Goal: Complete application form

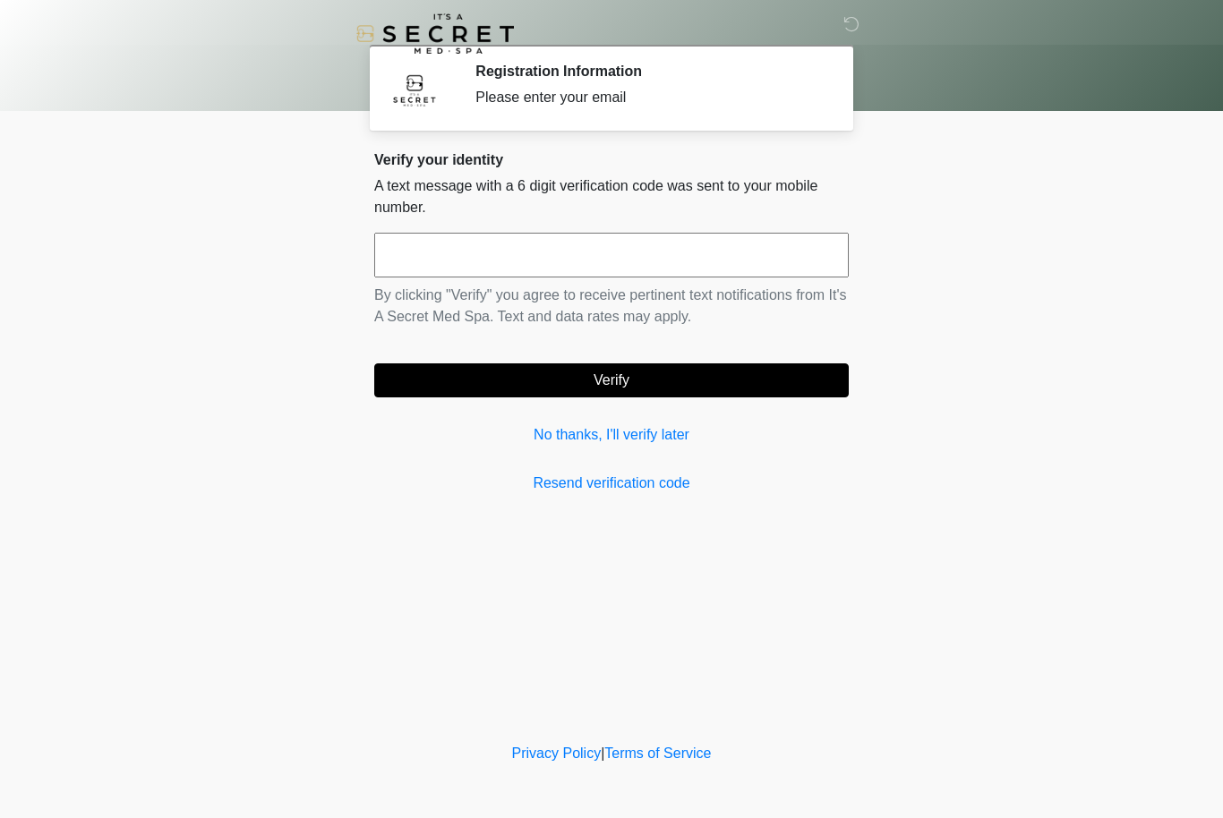
scroll to position [1, 0]
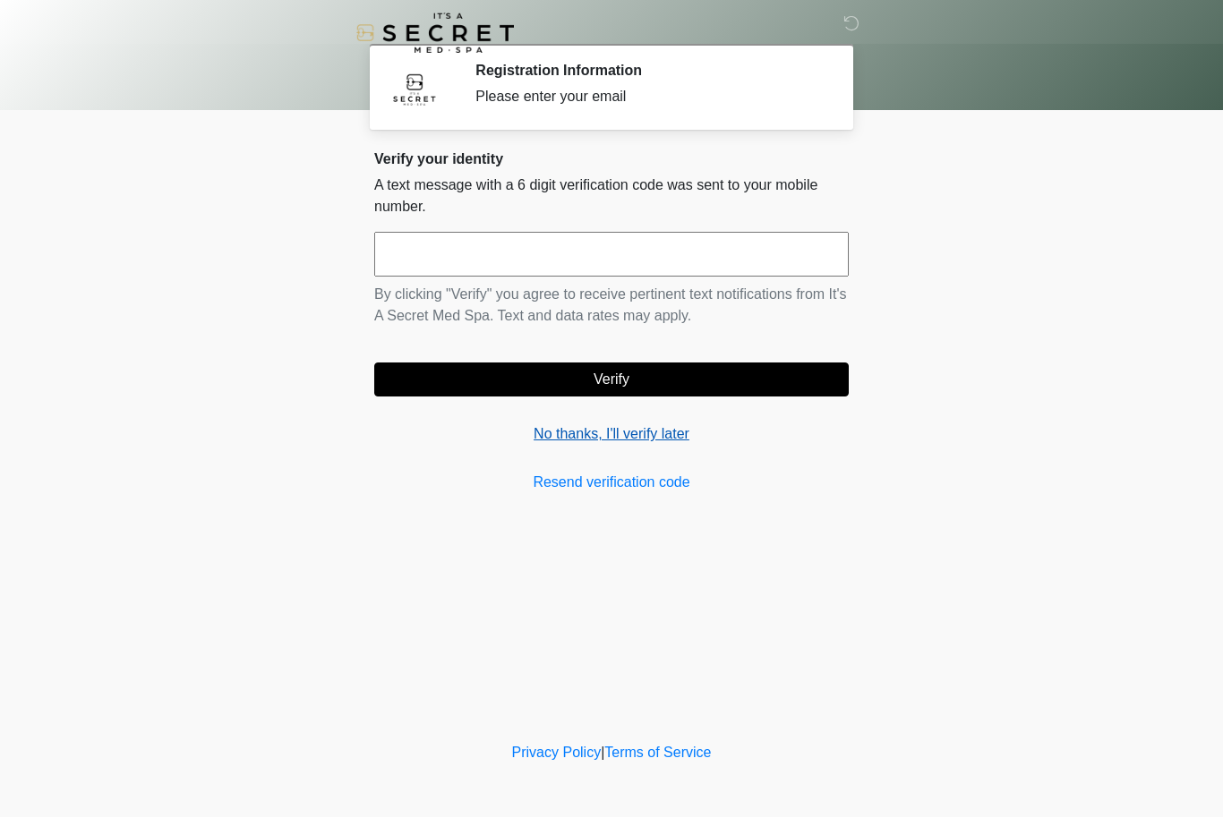
click at [569, 431] on link "No thanks, I'll verify later" at bounding box center [611, 434] width 474 height 21
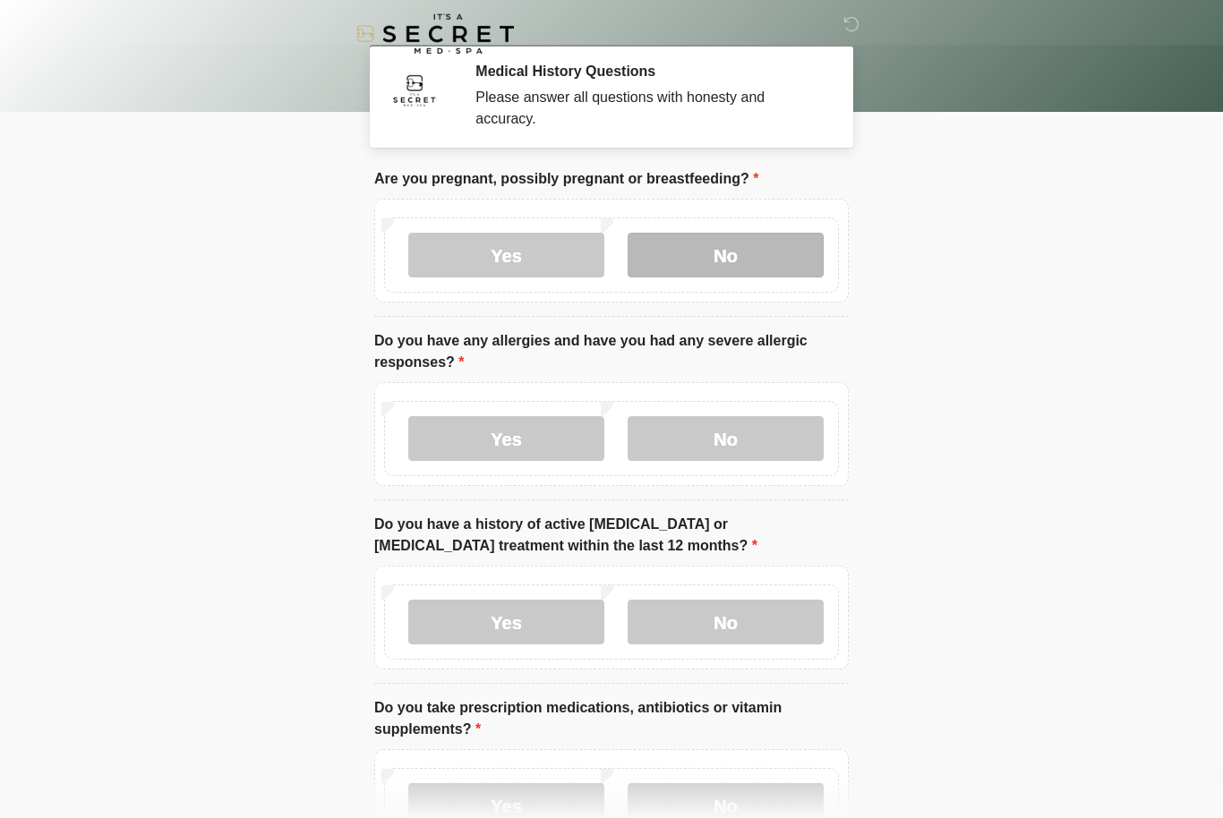
click at [762, 255] on label "No" at bounding box center [726, 255] width 196 height 45
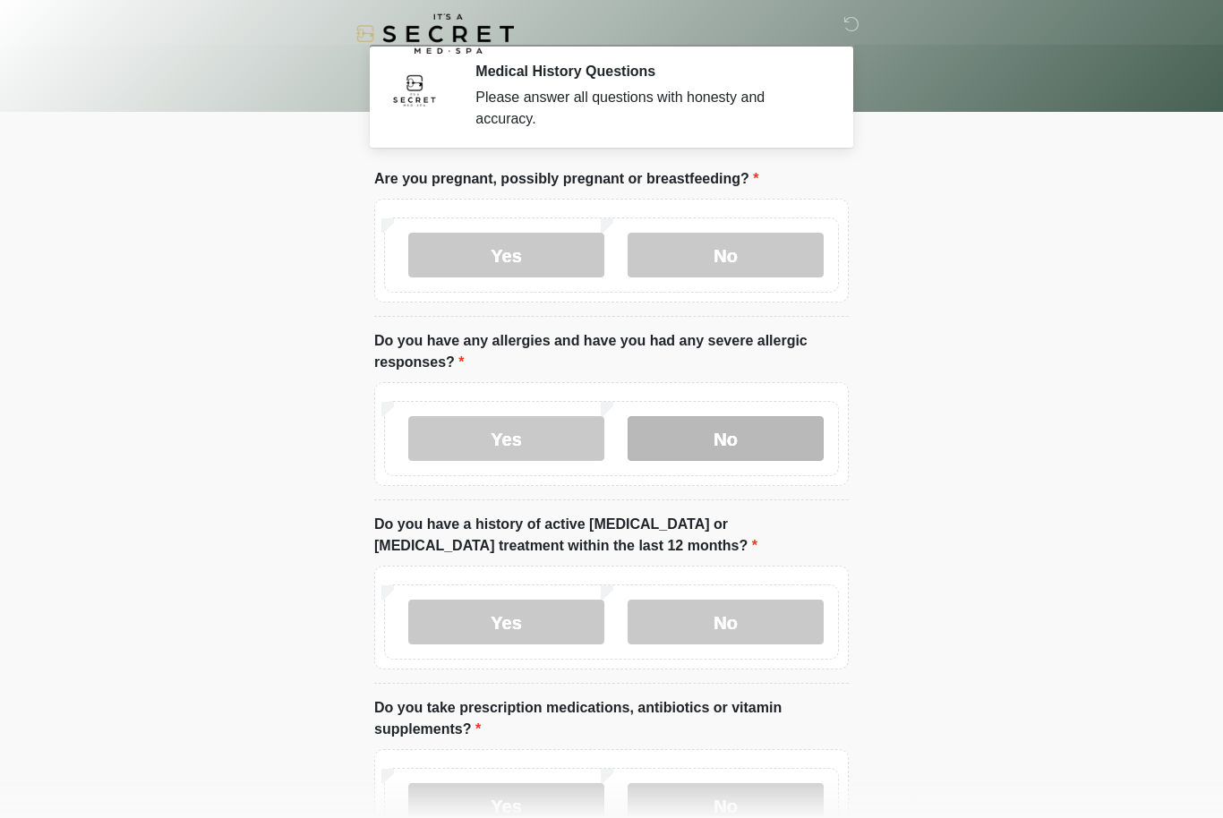
click at [750, 434] on label "No" at bounding box center [726, 438] width 196 height 45
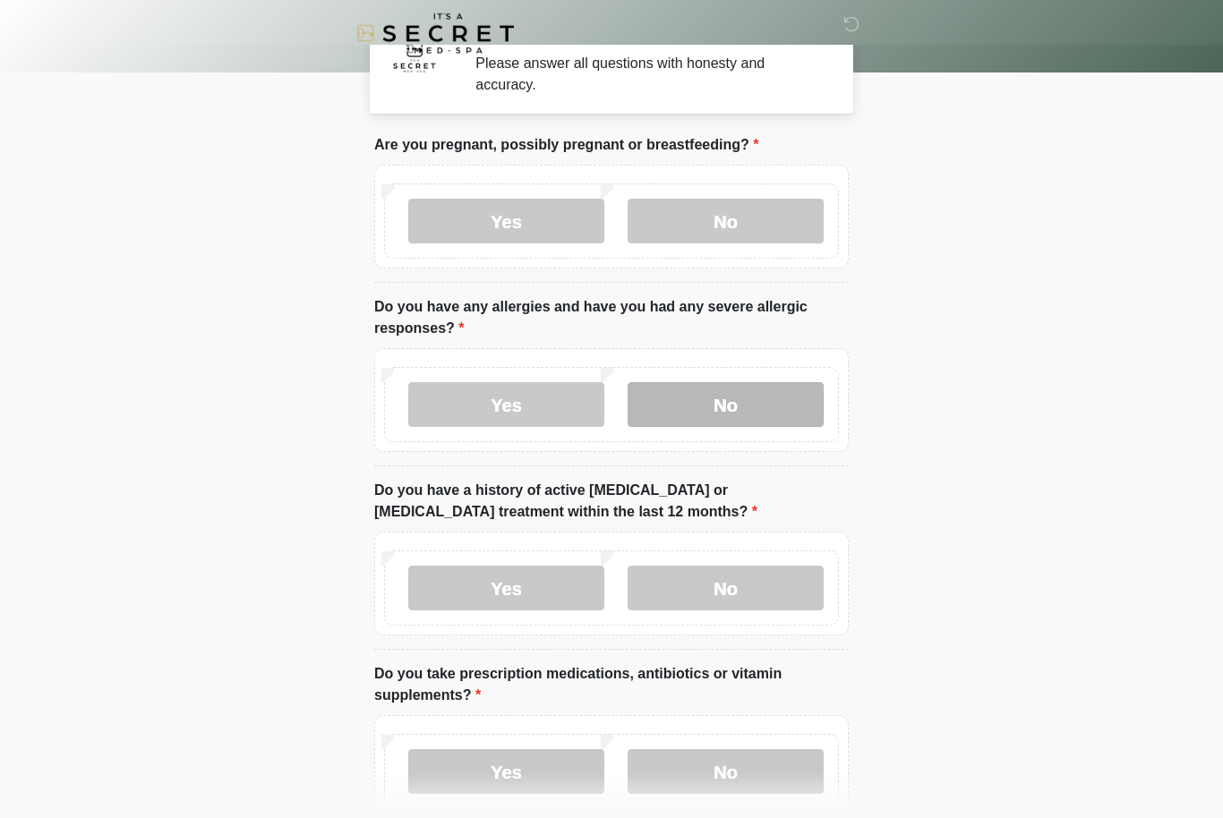
scroll to position [38, 0]
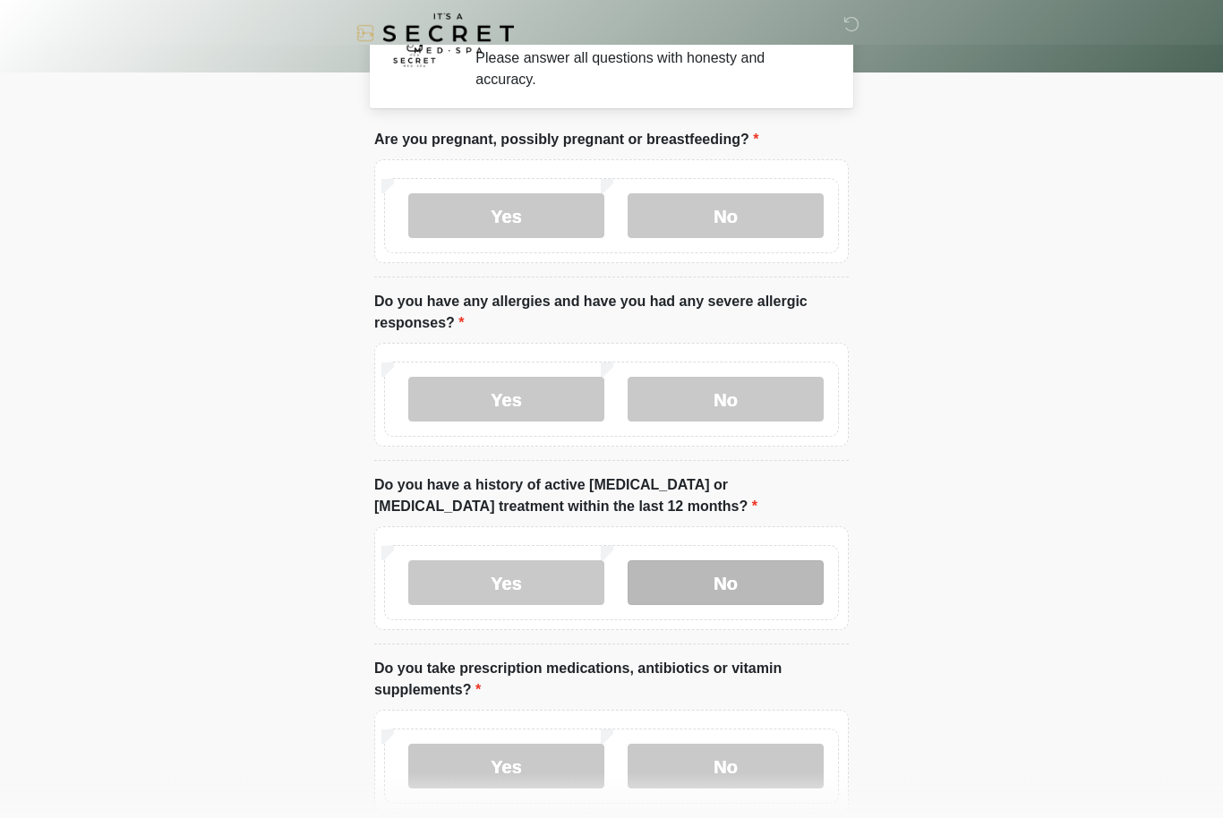
click at [756, 583] on label "No" at bounding box center [726, 583] width 196 height 45
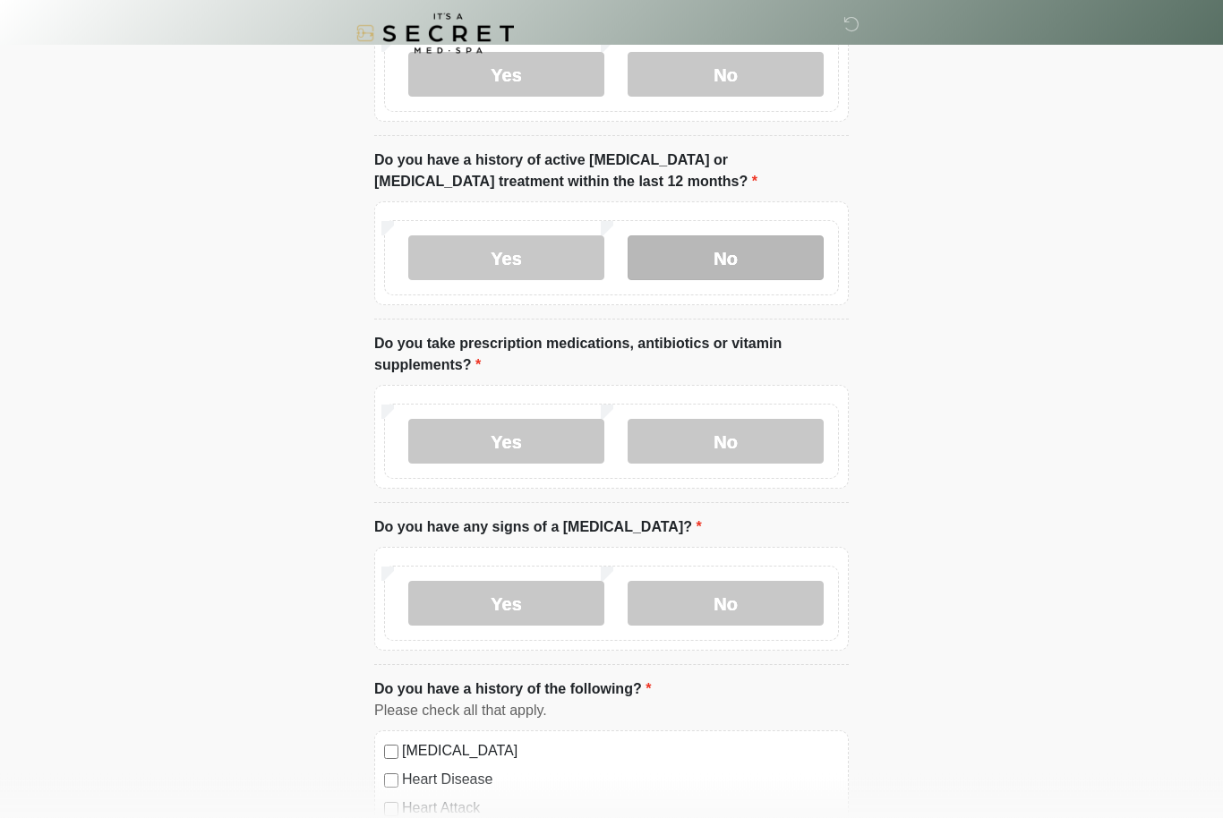
scroll to position [364, 0]
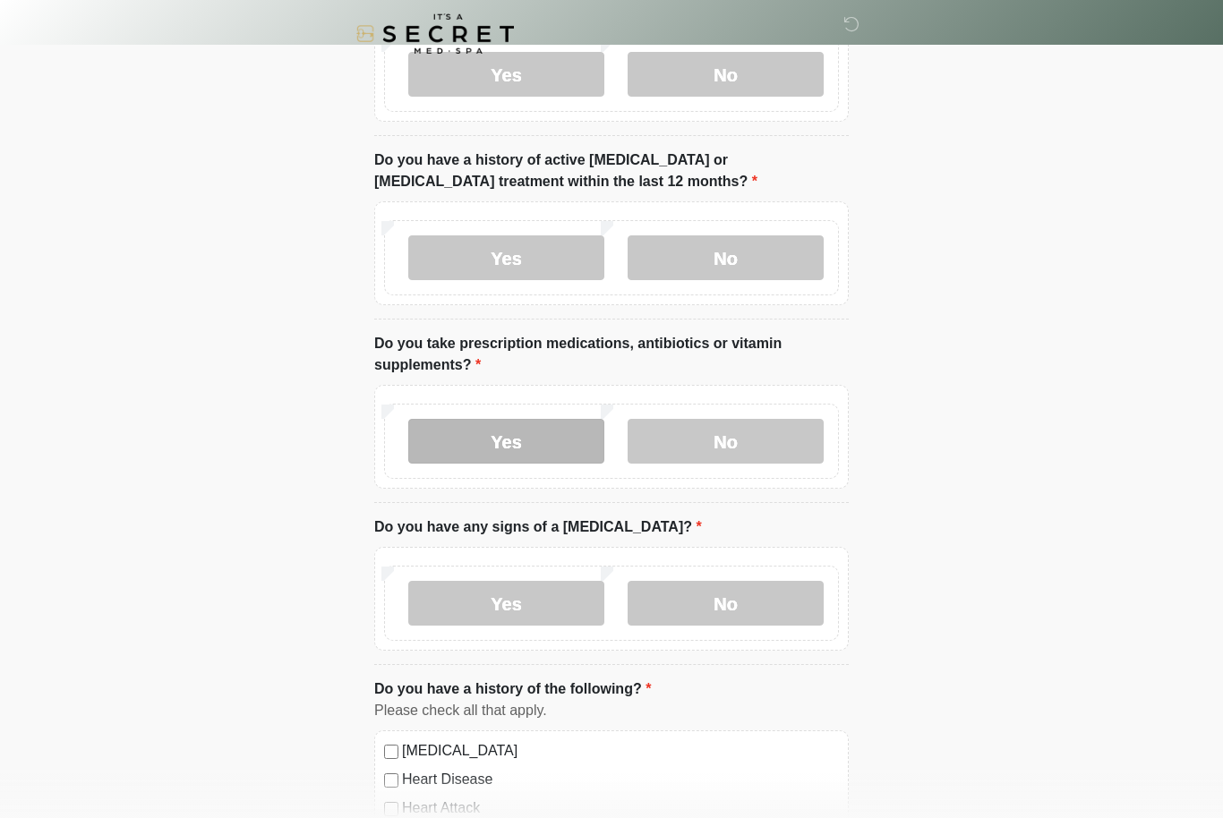
click at [526, 435] on label "Yes" at bounding box center [506, 441] width 196 height 45
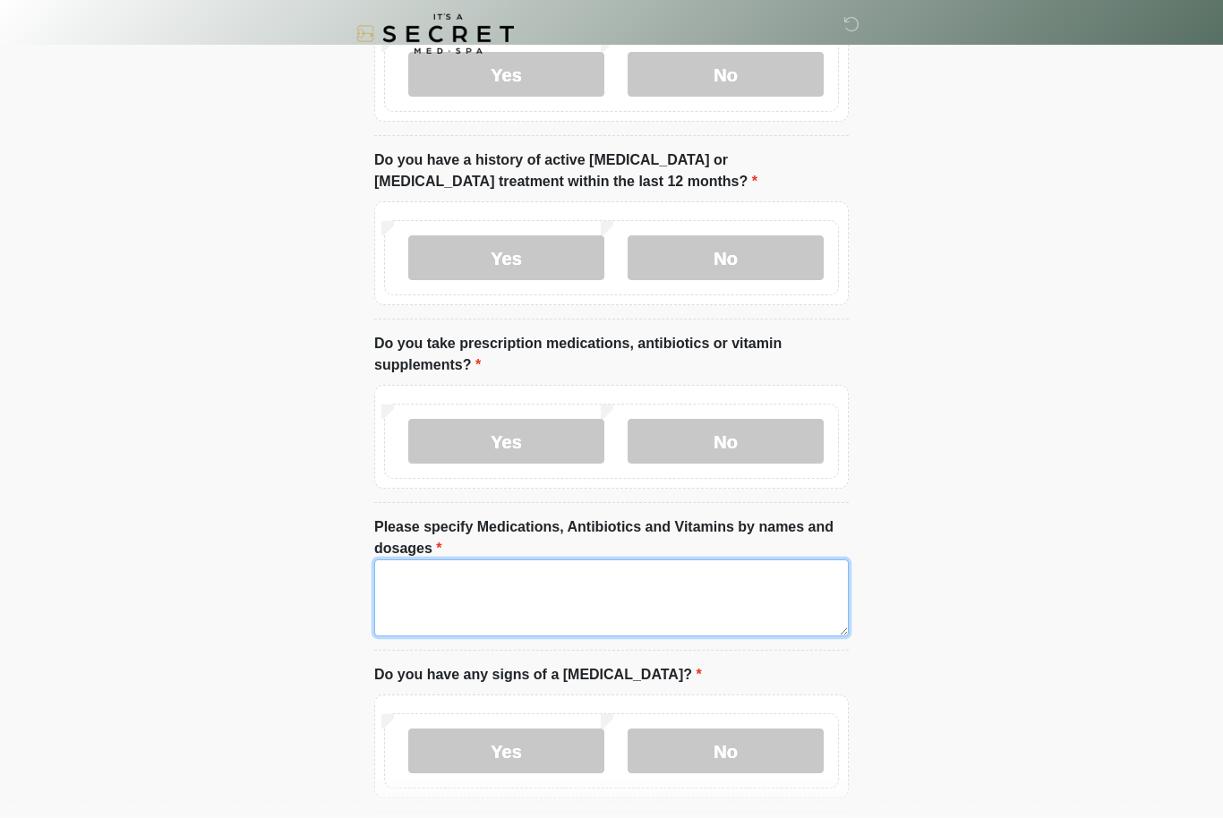
click at [639, 592] on textarea "Please specify Medications, Antibiotics and Vitamins by names and dosages" at bounding box center [611, 598] width 474 height 77
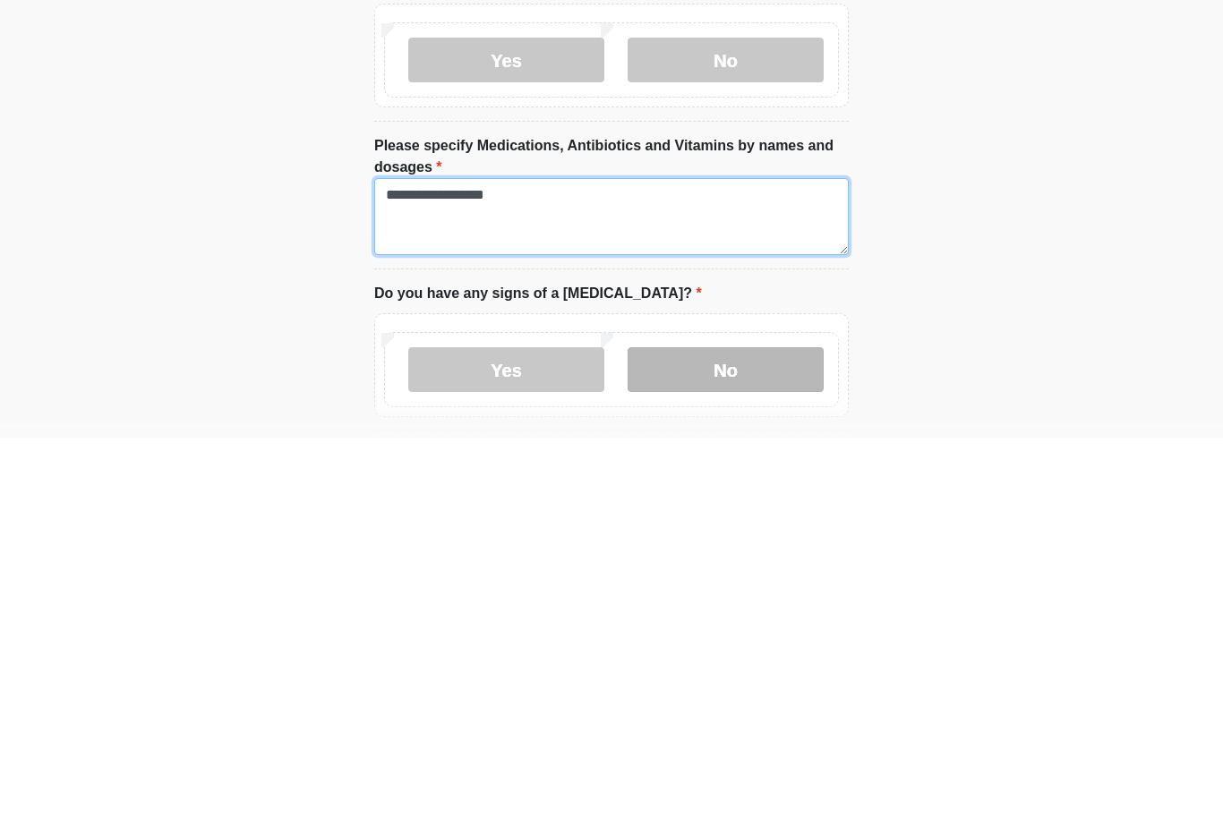
type textarea "**********"
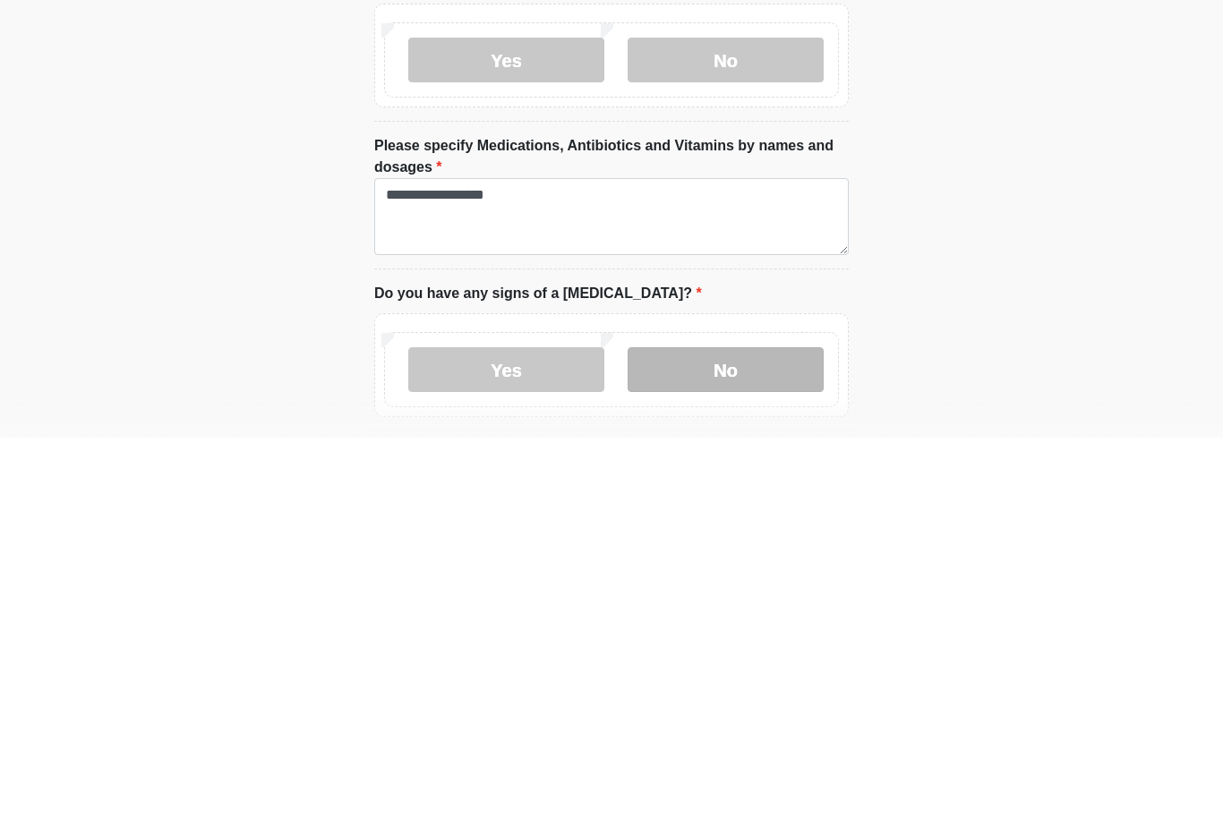
click at [755, 729] on label "No" at bounding box center [726, 751] width 196 height 45
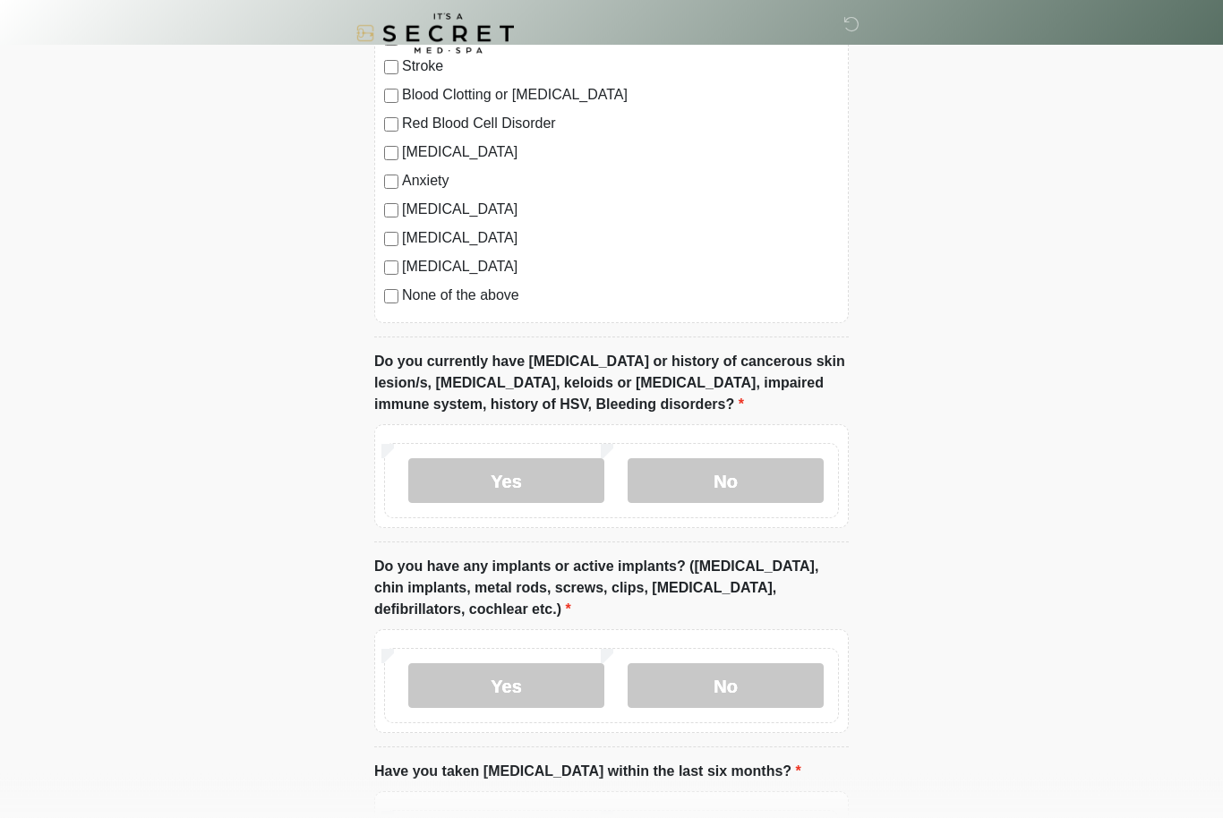
scroll to position [1283, 0]
click at [771, 483] on label "No" at bounding box center [726, 480] width 196 height 45
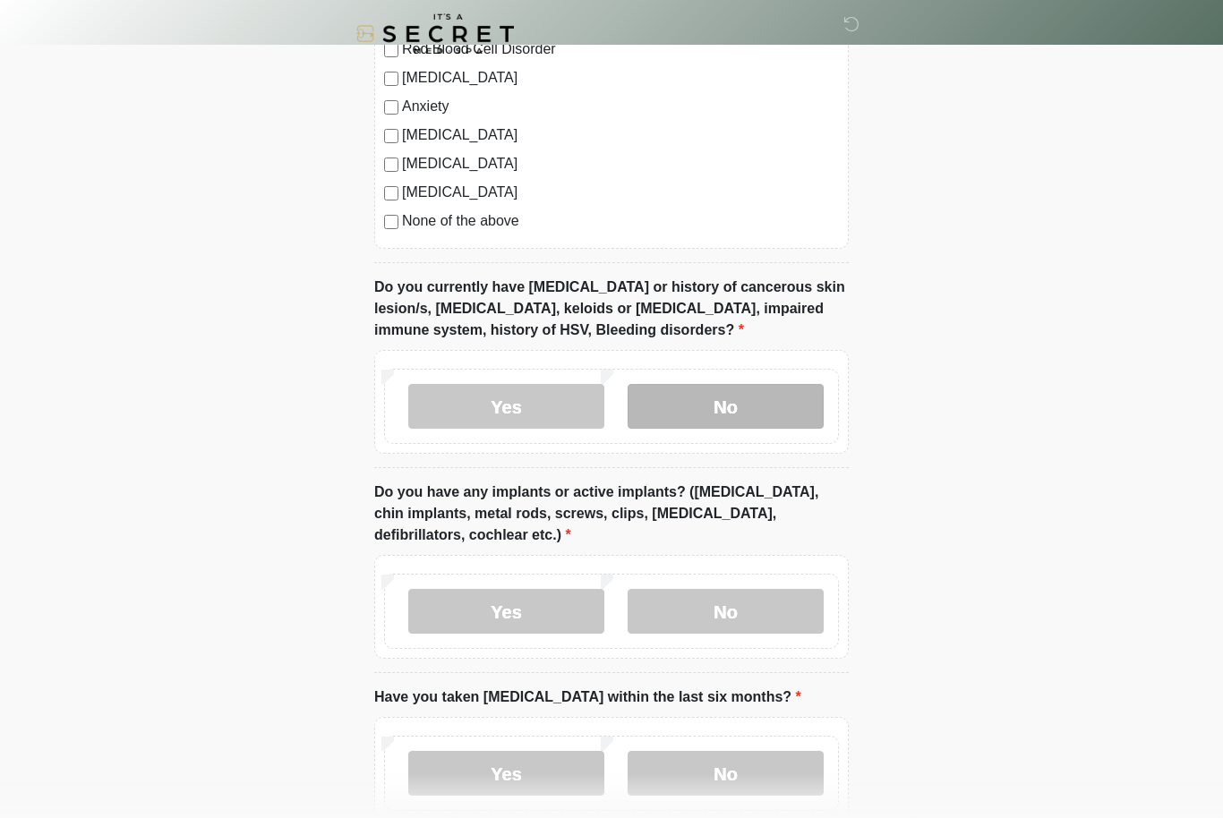
scroll to position [1456, 0]
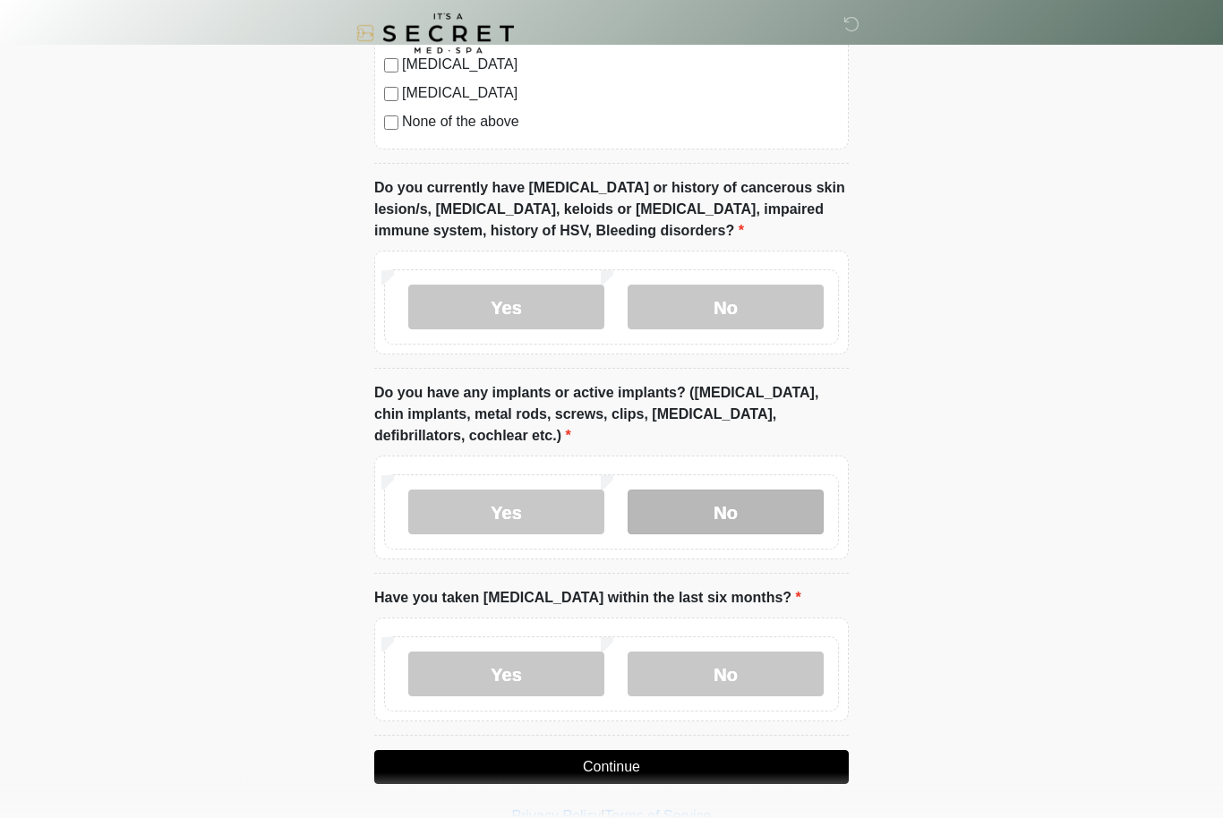
click at [751, 513] on label "No" at bounding box center [726, 513] width 196 height 45
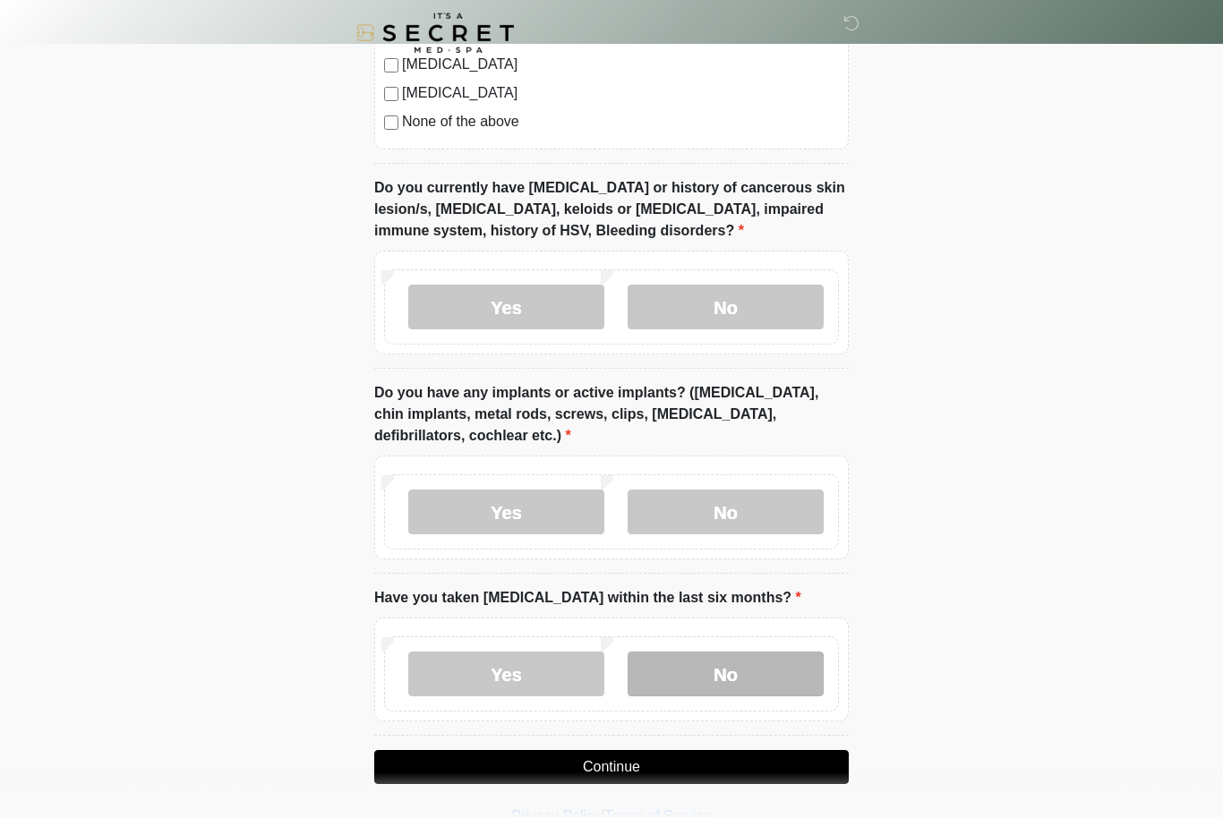
click at [750, 676] on label "No" at bounding box center [726, 675] width 196 height 45
click at [736, 772] on button "Continue" at bounding box center [611, 768] width 474 height 34
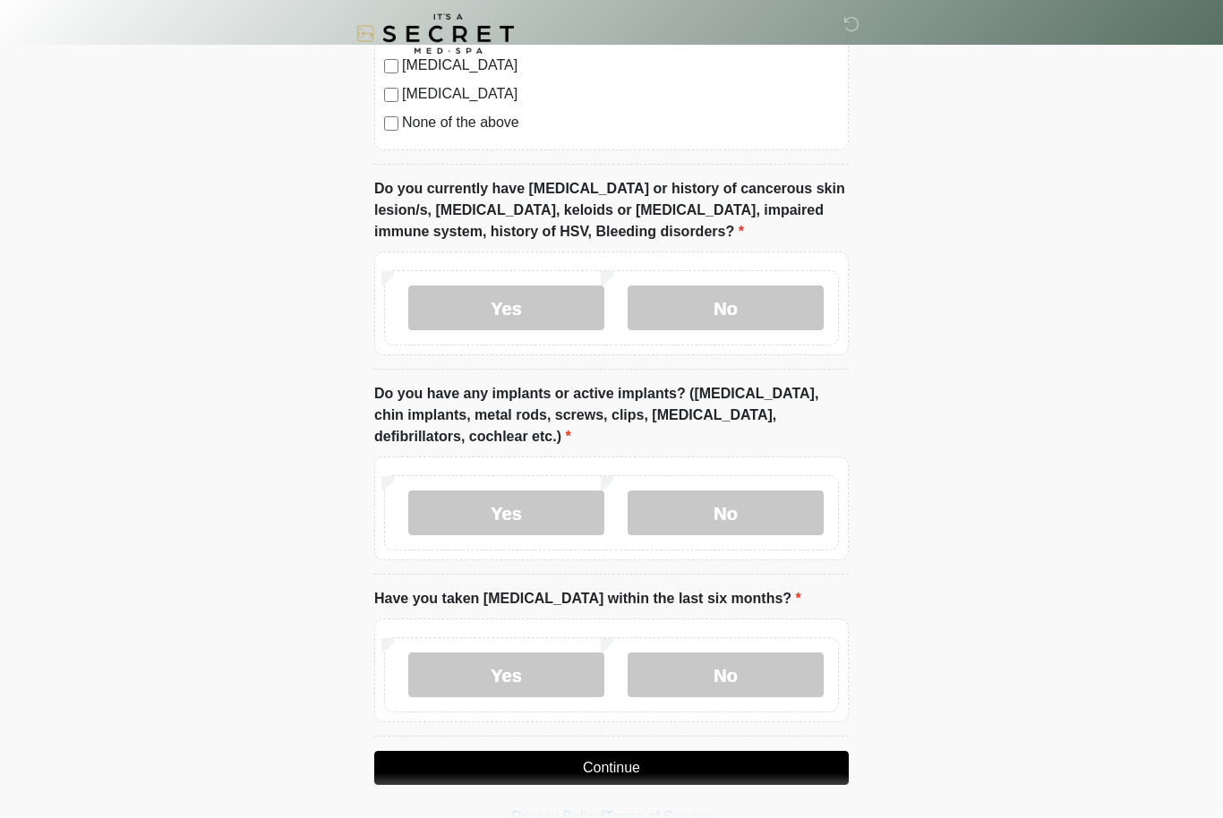
click at [733, 766] on button "Continue" at bounding box center [611, 768] width 474 height 34
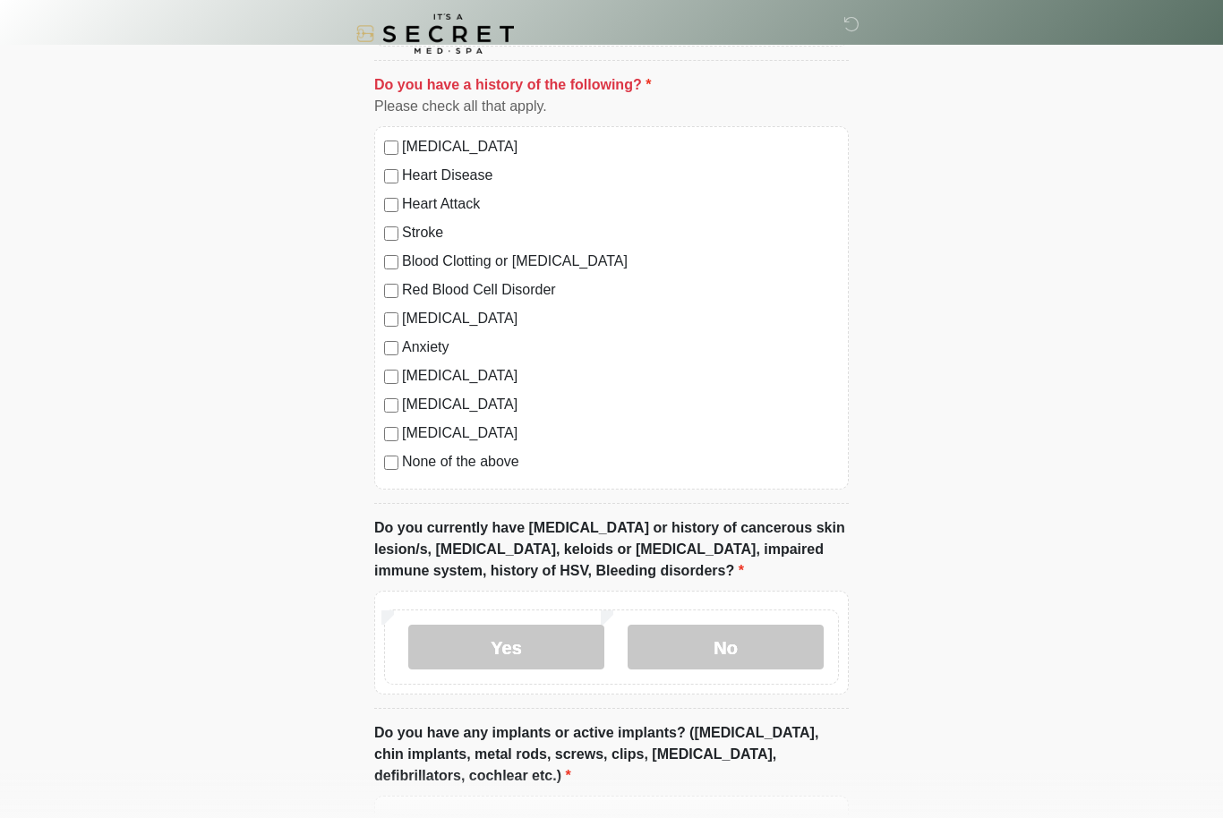
click at [405, 457] on label "None of the above" at bounding box center [620, 461] width 437 height 21
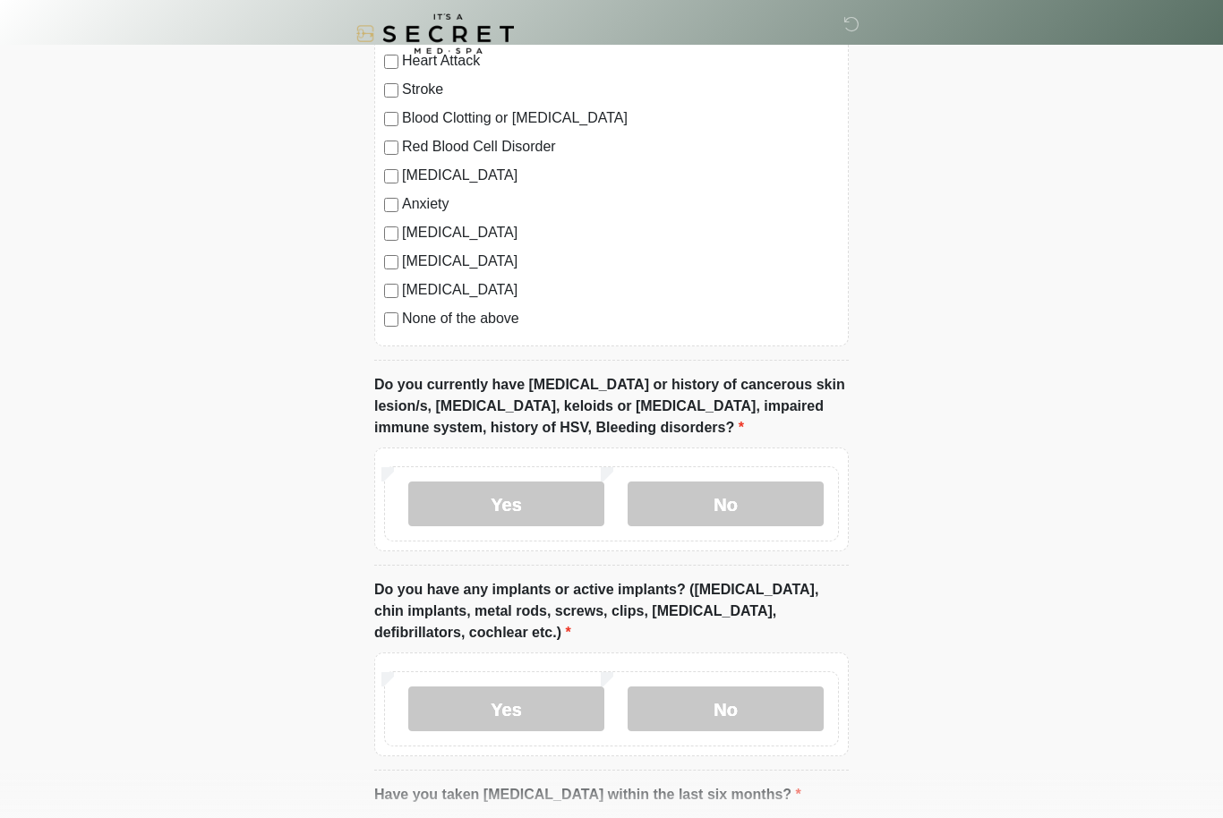
scroll to position [1456, 0]
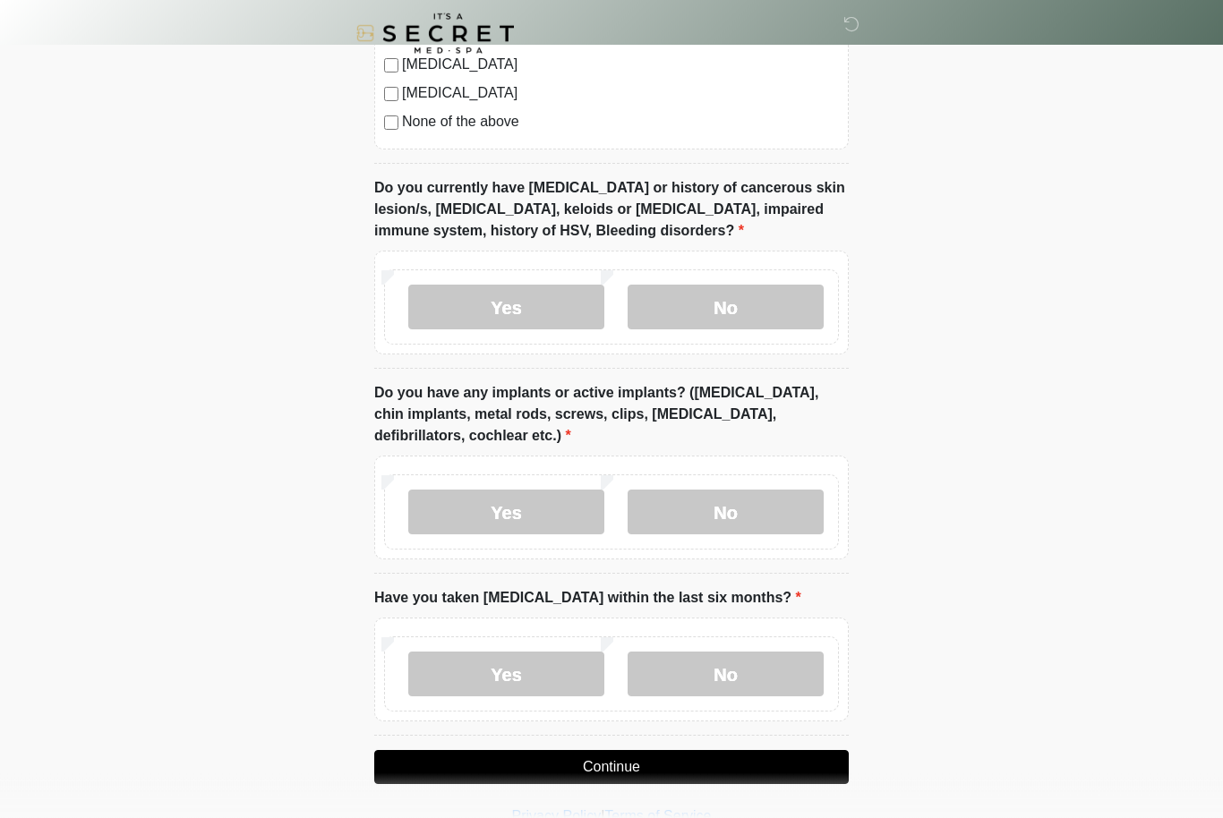
click at [764, 766] on button "Continue" at bounding box center [611, 768] width 474 height 34
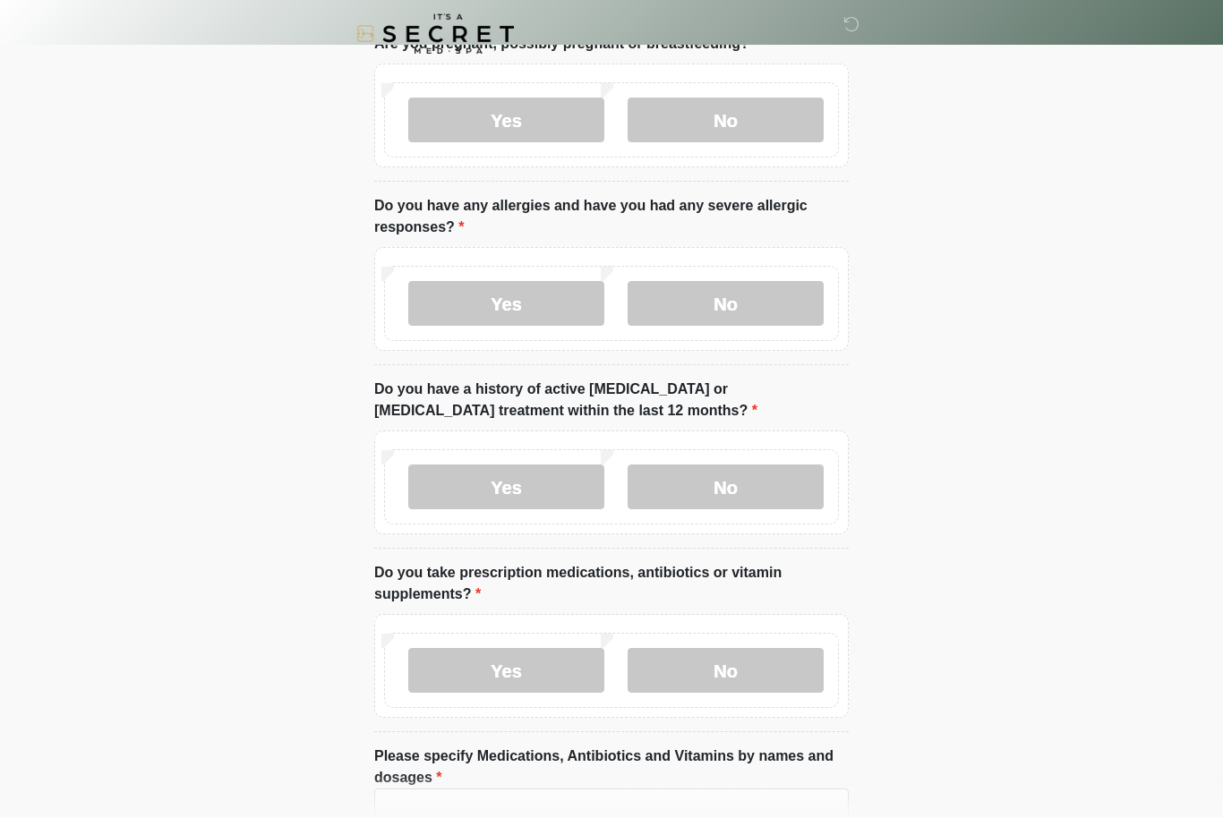
scroll to position [0, 0]
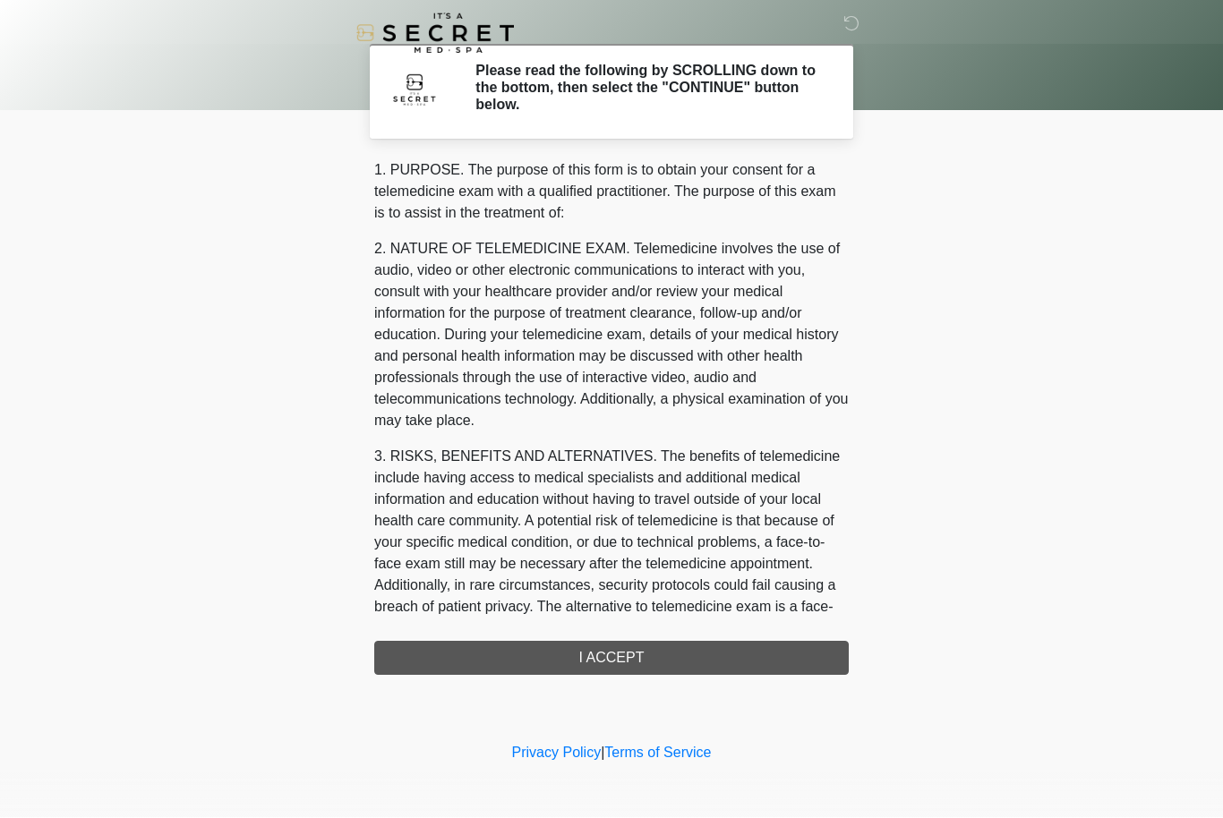
click at [747, 653] on div "1. PURPOSE. The purpose of this form is to obtain your consent for a telemedici…" at bounding box center [611, 418] width 474 height 516
click at [750, 669] on div "1. PURPOSE. The purpose of this form is to obtain your consent for a telemedici…" at bounding box center [611, 418] width 474 height 516
click at [732, 654] on div "1. PURPOSE. The purpose of this form is to obtain your consent for a telemedici…" at bounding box center [611, 418] width 474 height 516
click at [732, 653] on div "1. PURPOSE. The purpose of this form is to obtain your consent for a telemedici…" at bounding box center [611, 418] width 474 height 516
click at [663, 663] on div "1. PURPOSE. The purpose of this form is to obtain your consent for a telemedici…" at bounding box center [611, 418] width 474 height 516
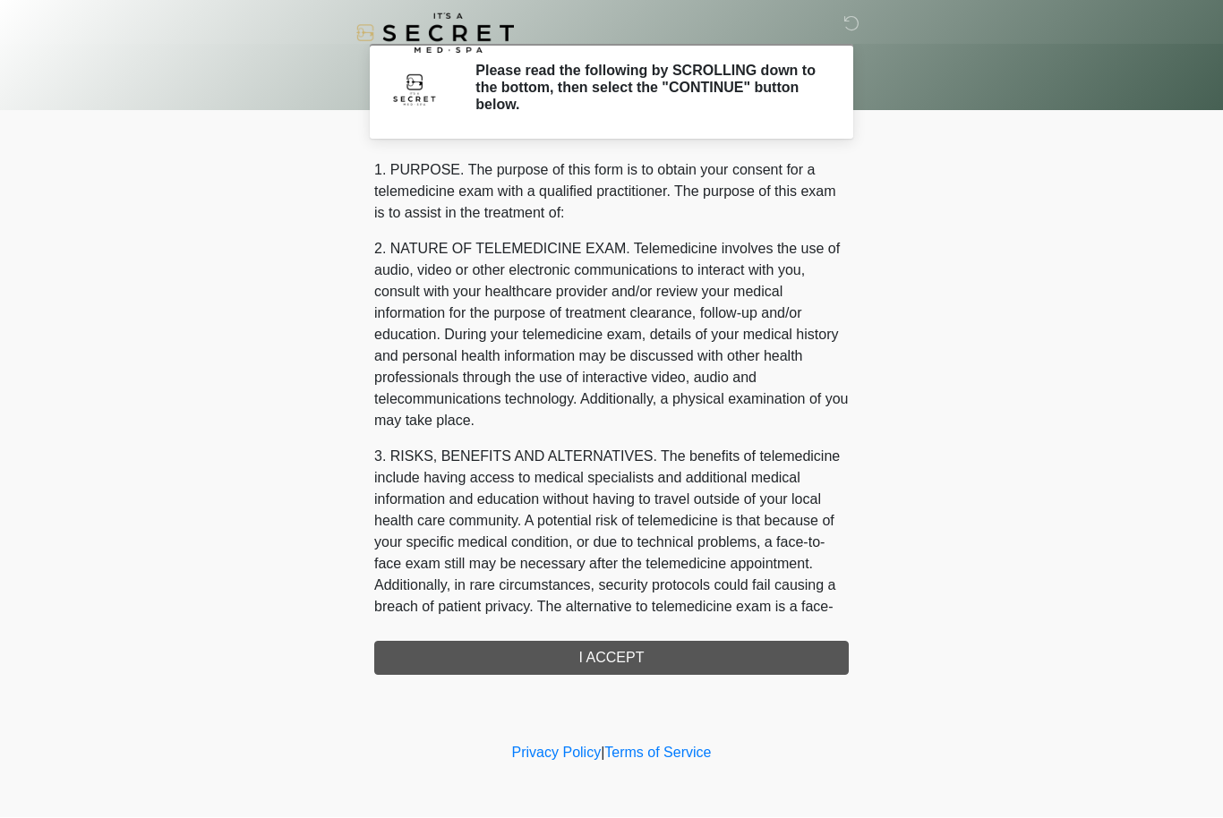
click at [662, 662] on div "1. PURPOSE. The purpose of this form is to obtain your consent for a telemedici…" at bounding box center [611, 418] width 474 height 516
click at [662, 657] on div "1. PURPOSE. The purpose of this form is to obtain your consent for a telemedici…" at bounding box center [611, 418] width 474 height 516
click at [662, 654] on div "1. PURPOSE. The purpose of this form is to obtain your consent for a telemedici…" at bounding box center [611, 418] width 474 height 516
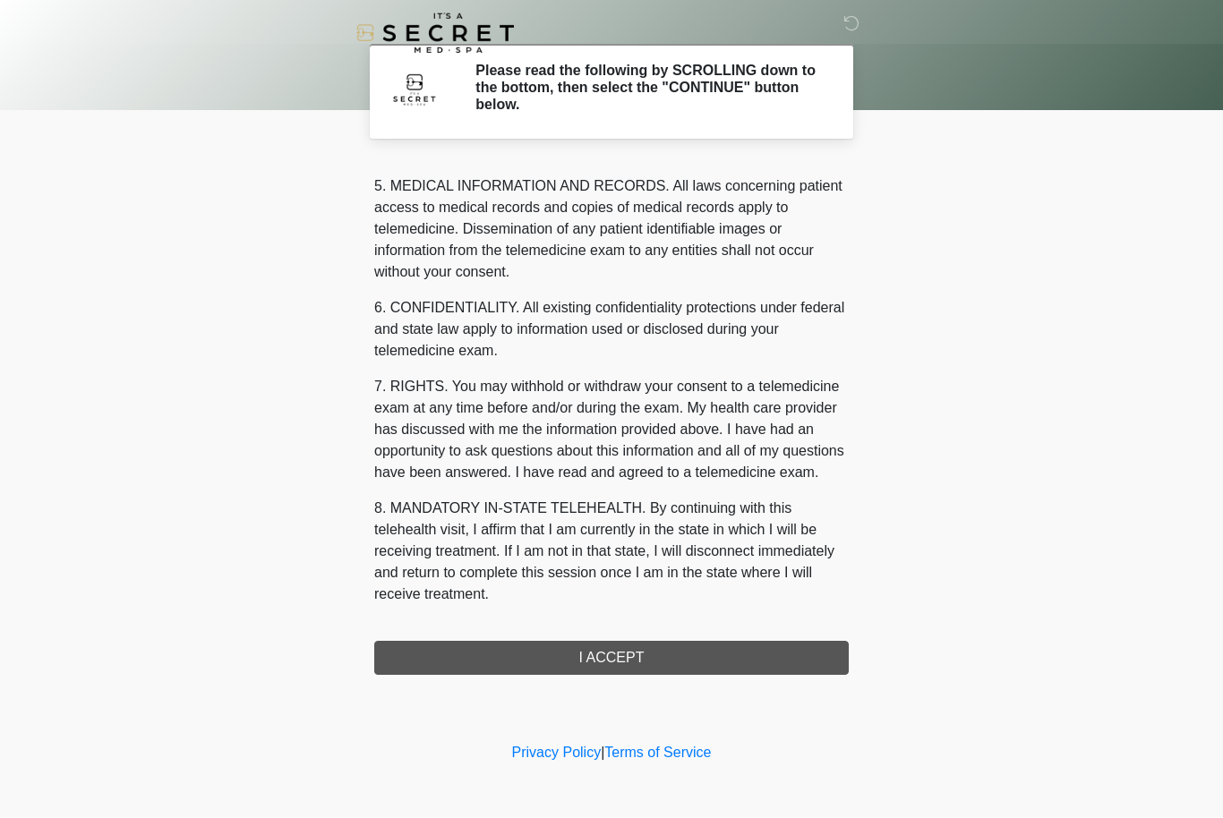
click at [658, 663] on div "1. PURPOSE. The purpose of this form is to obtain your consent for a telemedici…" at bounding box center [611, 418] width 474 height 516
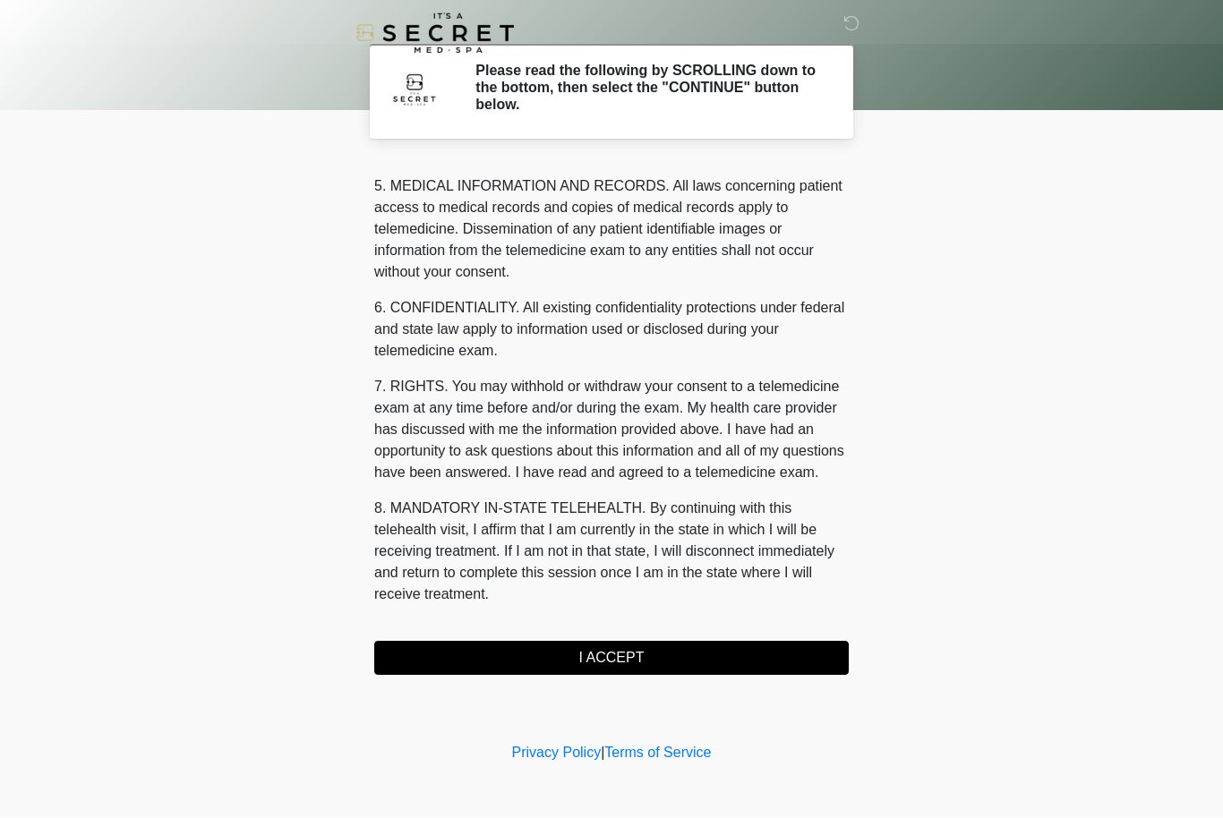
click at [668, 647] on button "I ACCEPT" at bounding box center [611, 659] width 474 height 34
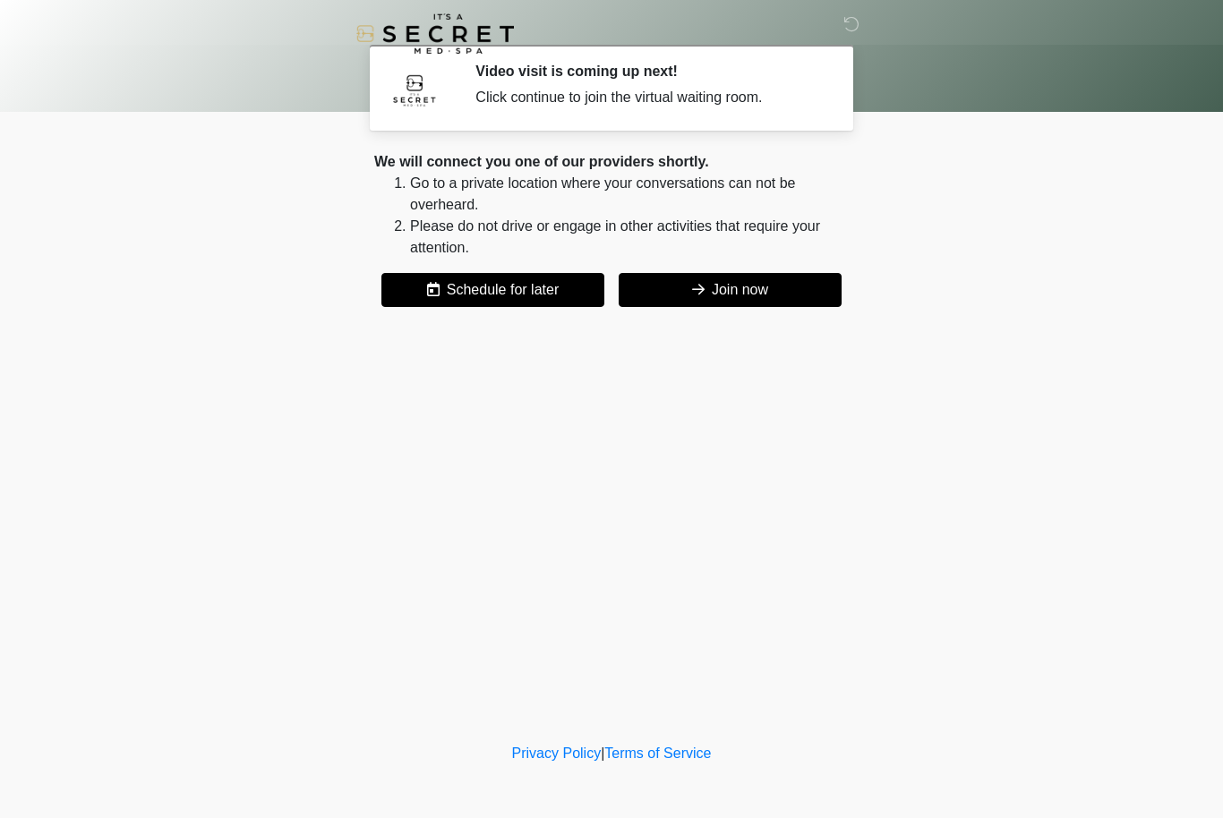
click at [763, 291] on button "Join now" at bounding box center [730, 290] width 223 height 34
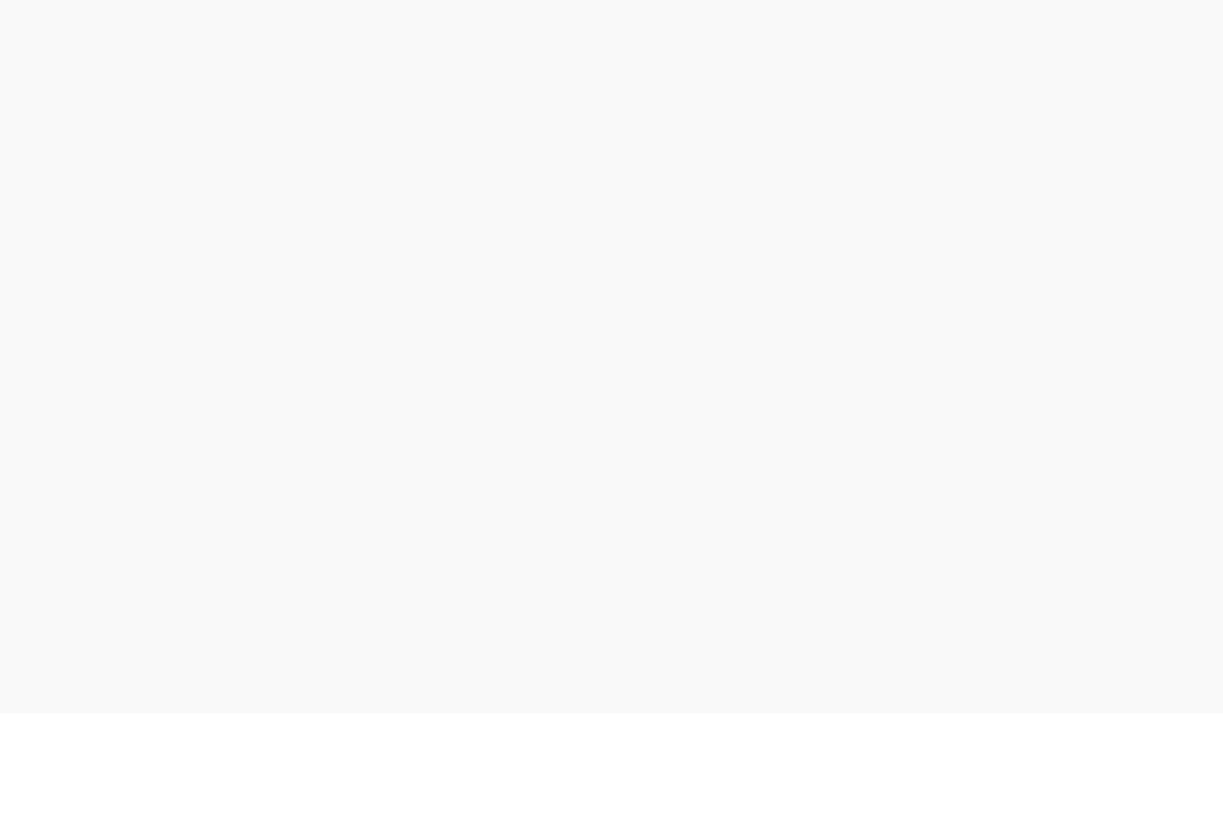
scroll to position [5, 0]
